Goal: Entertainment & Leisure: Consume media (video, audio)

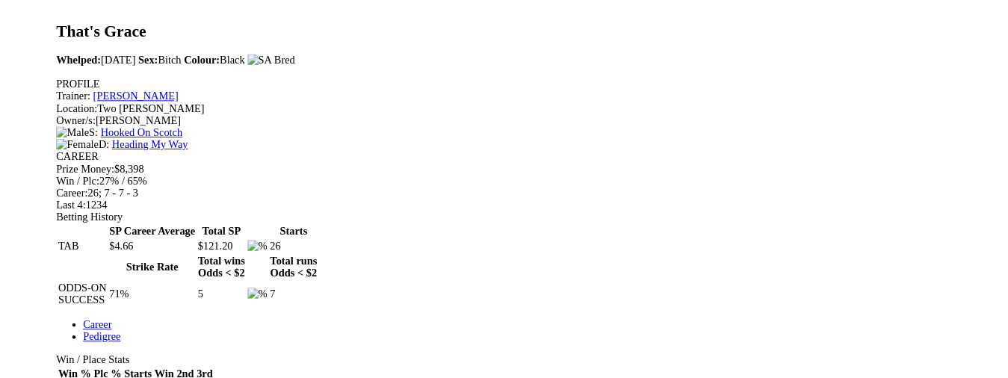
scroll to position [523, 0]
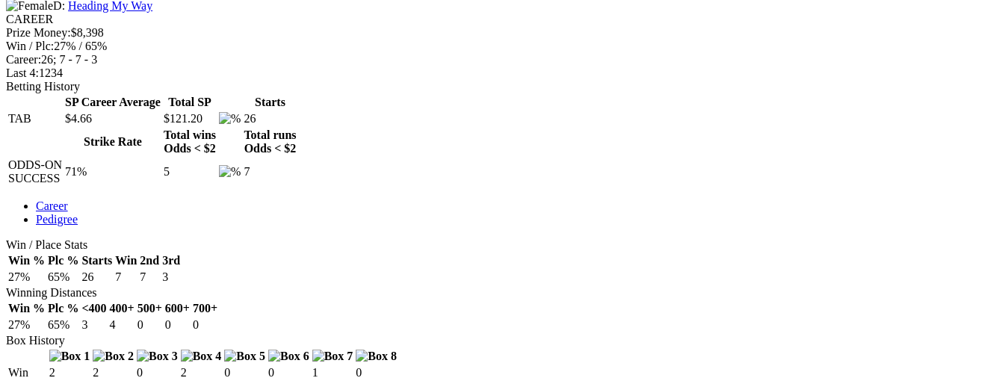
scroll to position [672, 0]
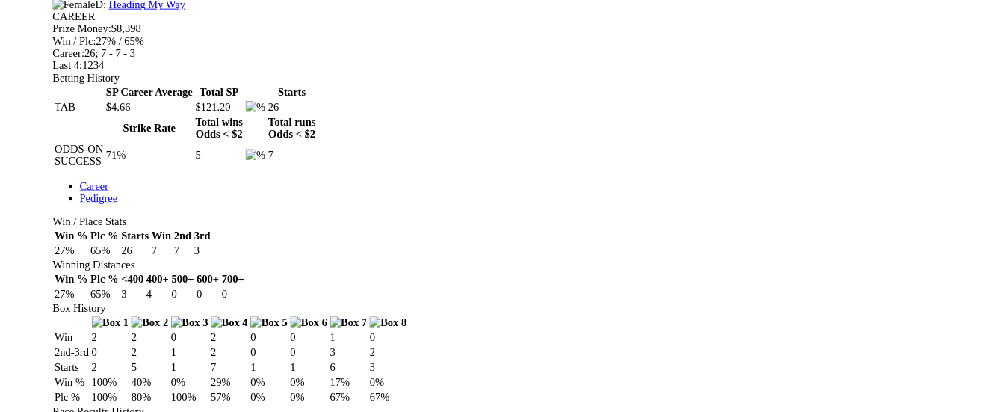
scroll to position [672, 0]
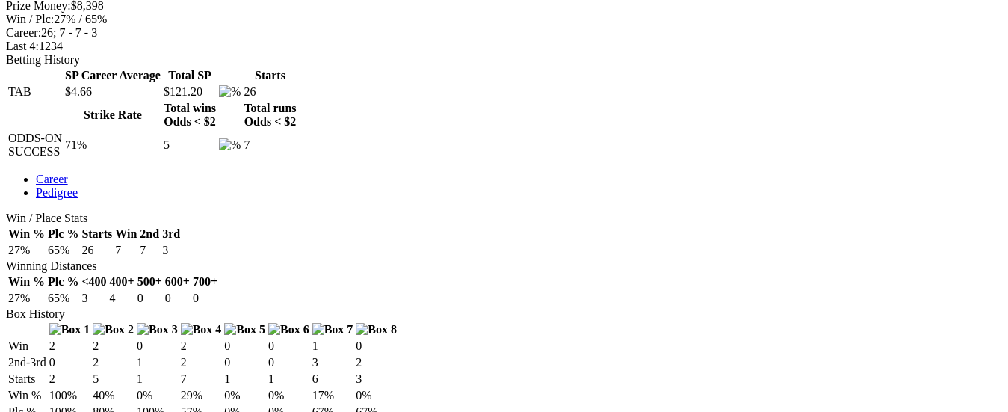
scroll to position [747, 0]
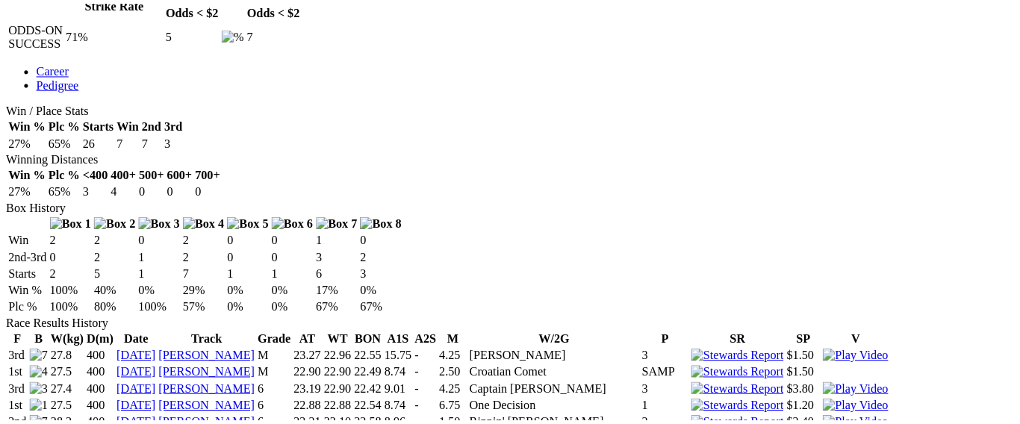
scroll to position [780, 0]
